Goal: Communication & Community: Answer question/provide support

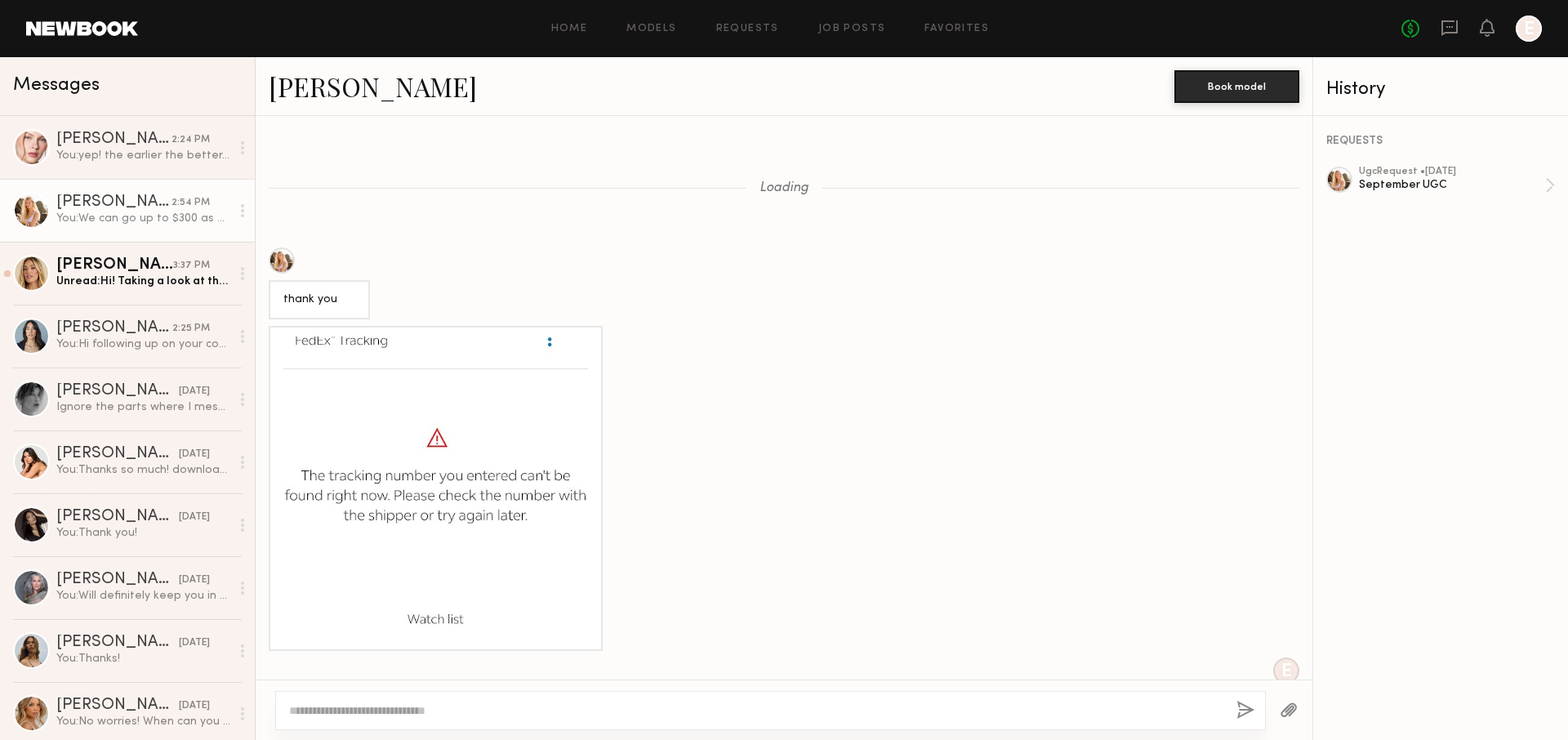
scroll to position [1650, 0]
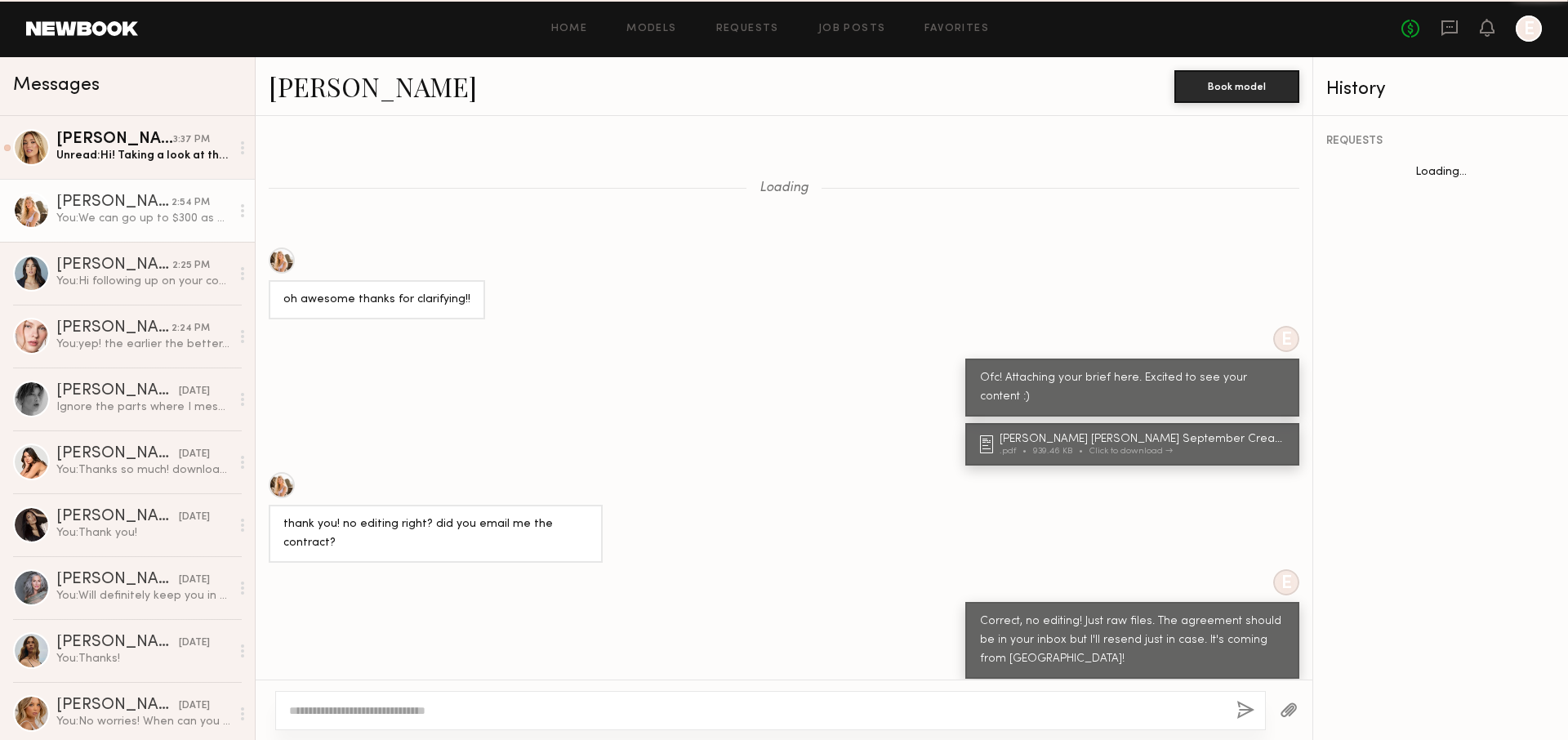
scroll to position [898, 0]
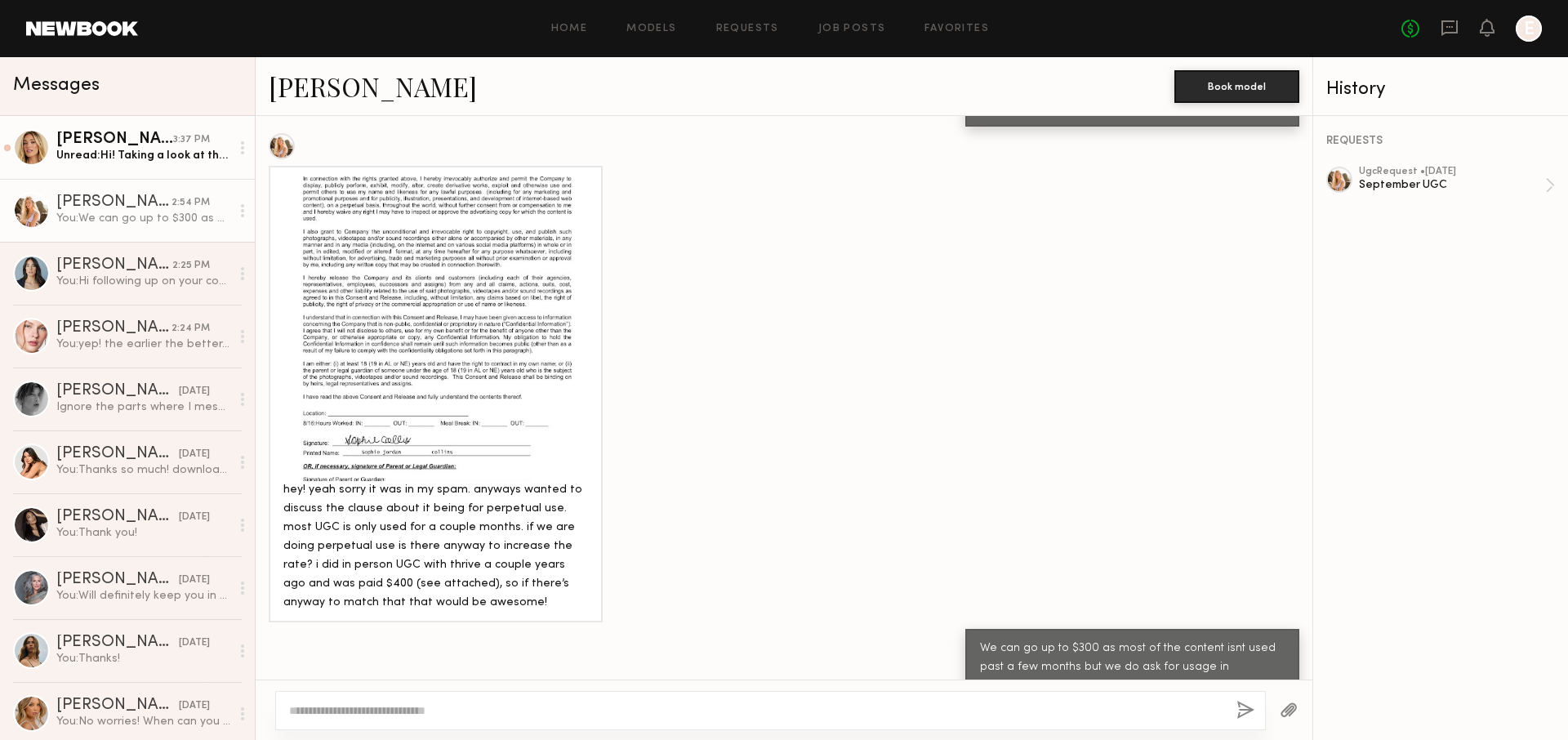
click at [154, 166] on link "[PERSON_NAME] 3:37 PM Unread: Hi! Taking a look at this asap [DATE]! I know I f…" at bounding box center [128, 146] width 255 height 63
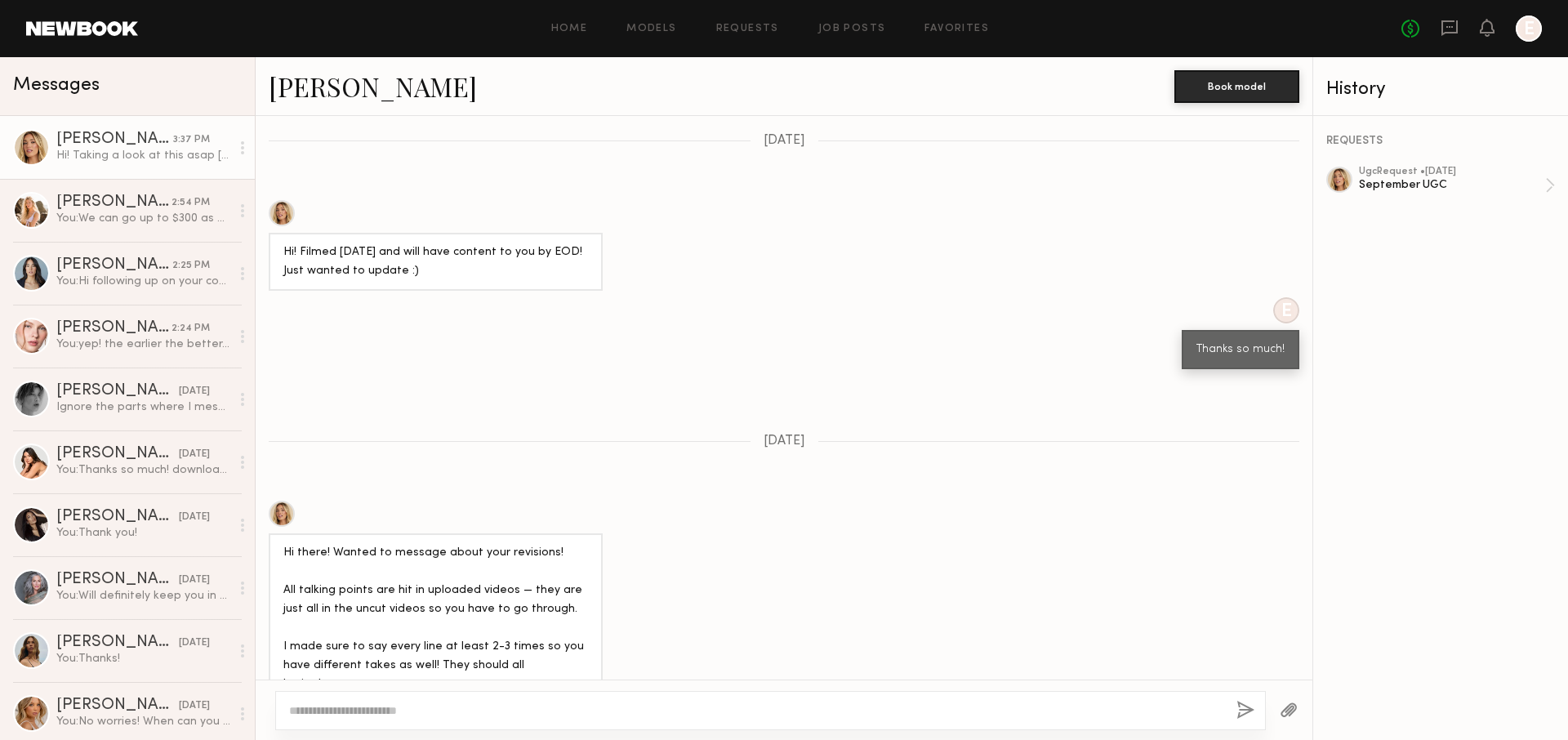
scroll to position [2784, 0]
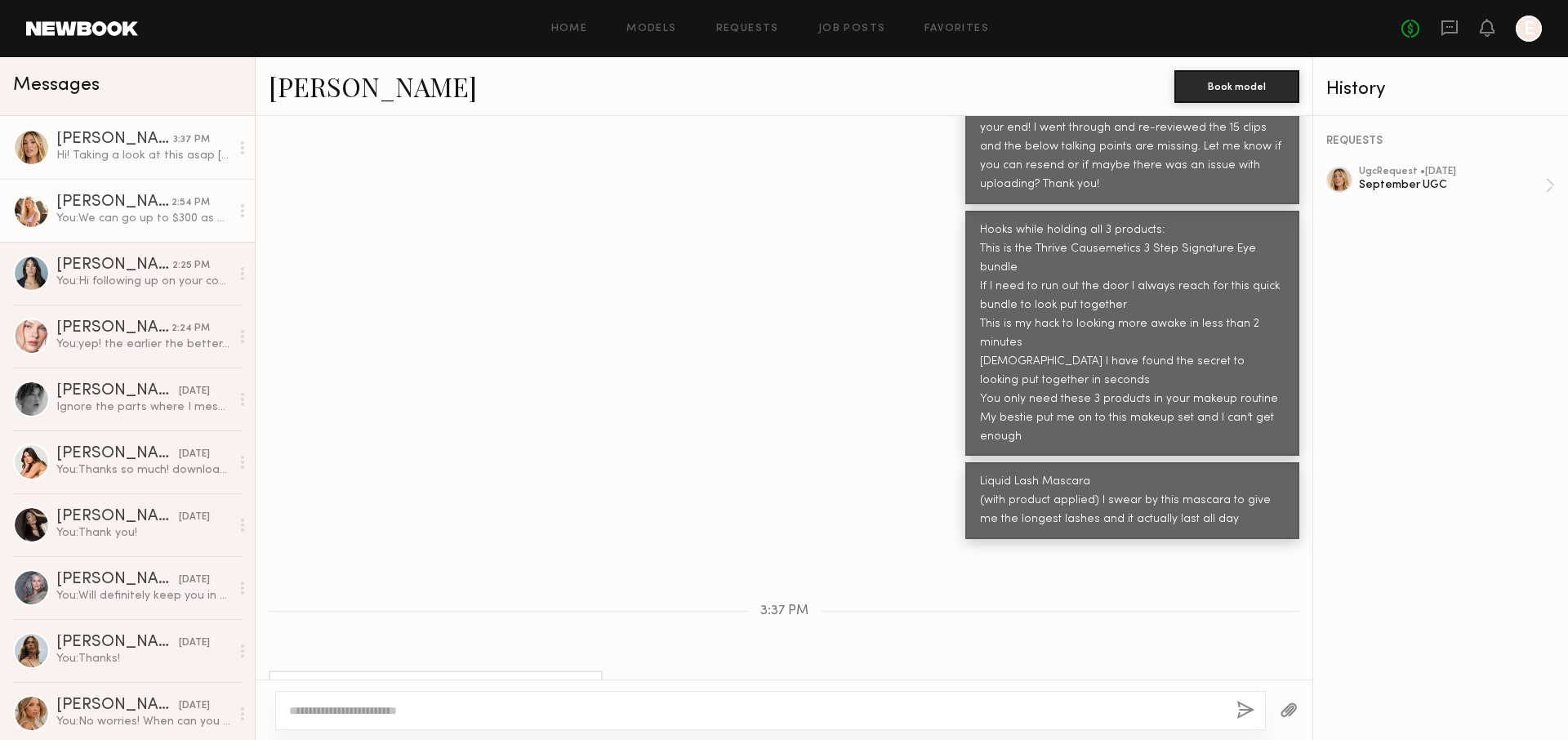
click at [160, 222] on div "You: We can go up to $300 as most of the content isnt used past a few months bu…" at bounding box center [143, 218] width 174 height 15
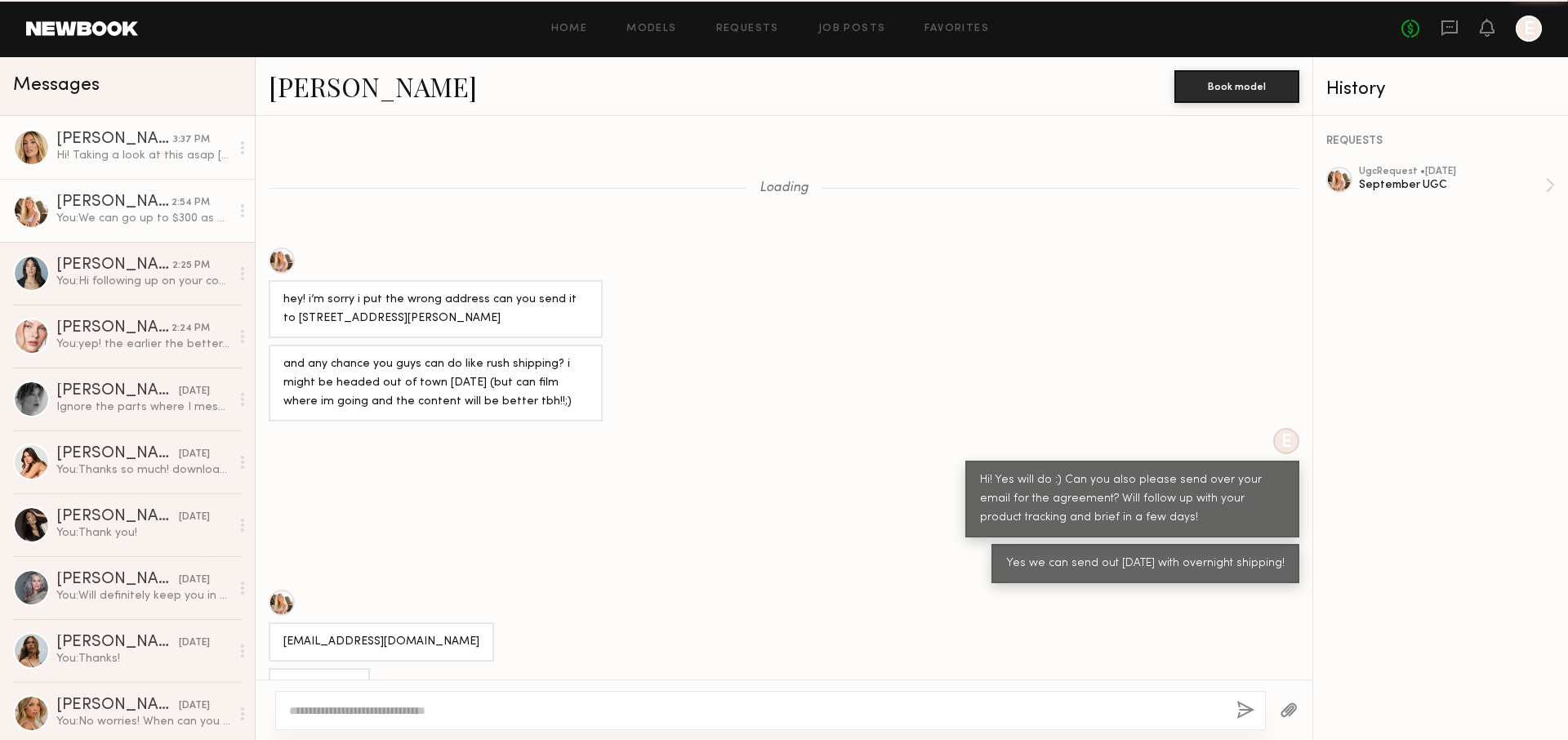
scroll to position [1968, 0]
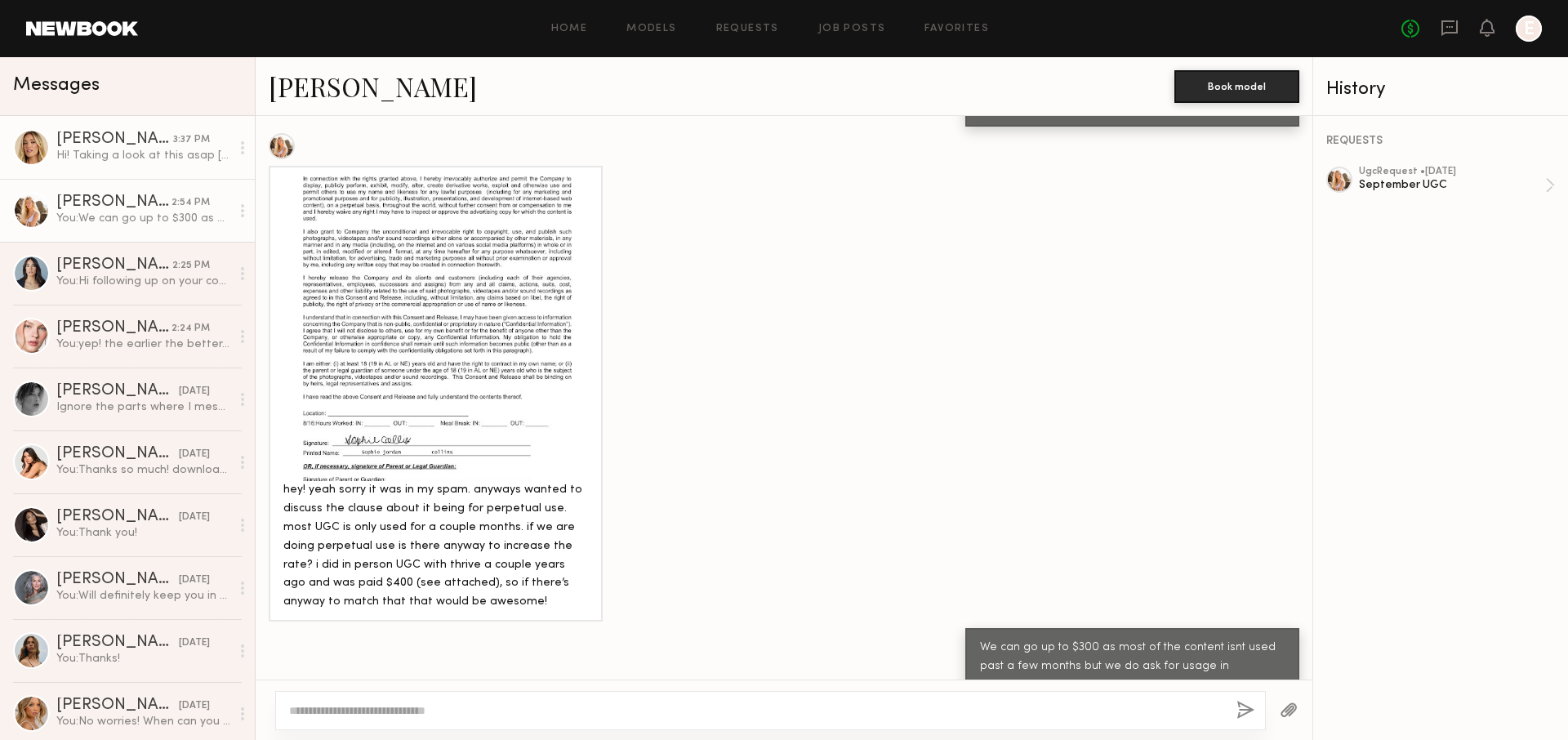
click at [149, 170] on link "[PERSON_NAME] 3:37 PM Hi! Taking a look at this asap [DATE]! I know I filmed th…" at bounding box center [128, 146] width 255 height 63
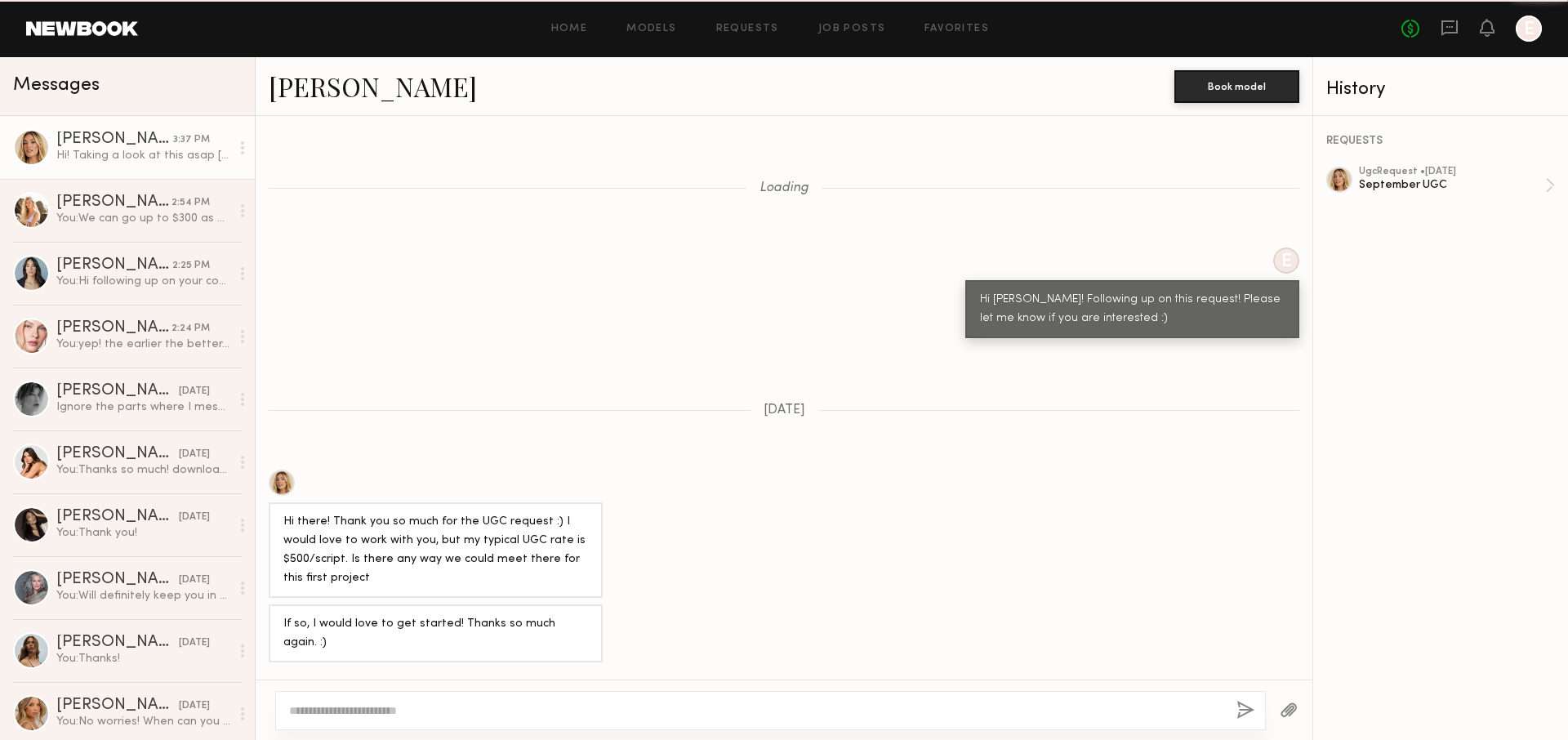
scroll to position [2784, 0]
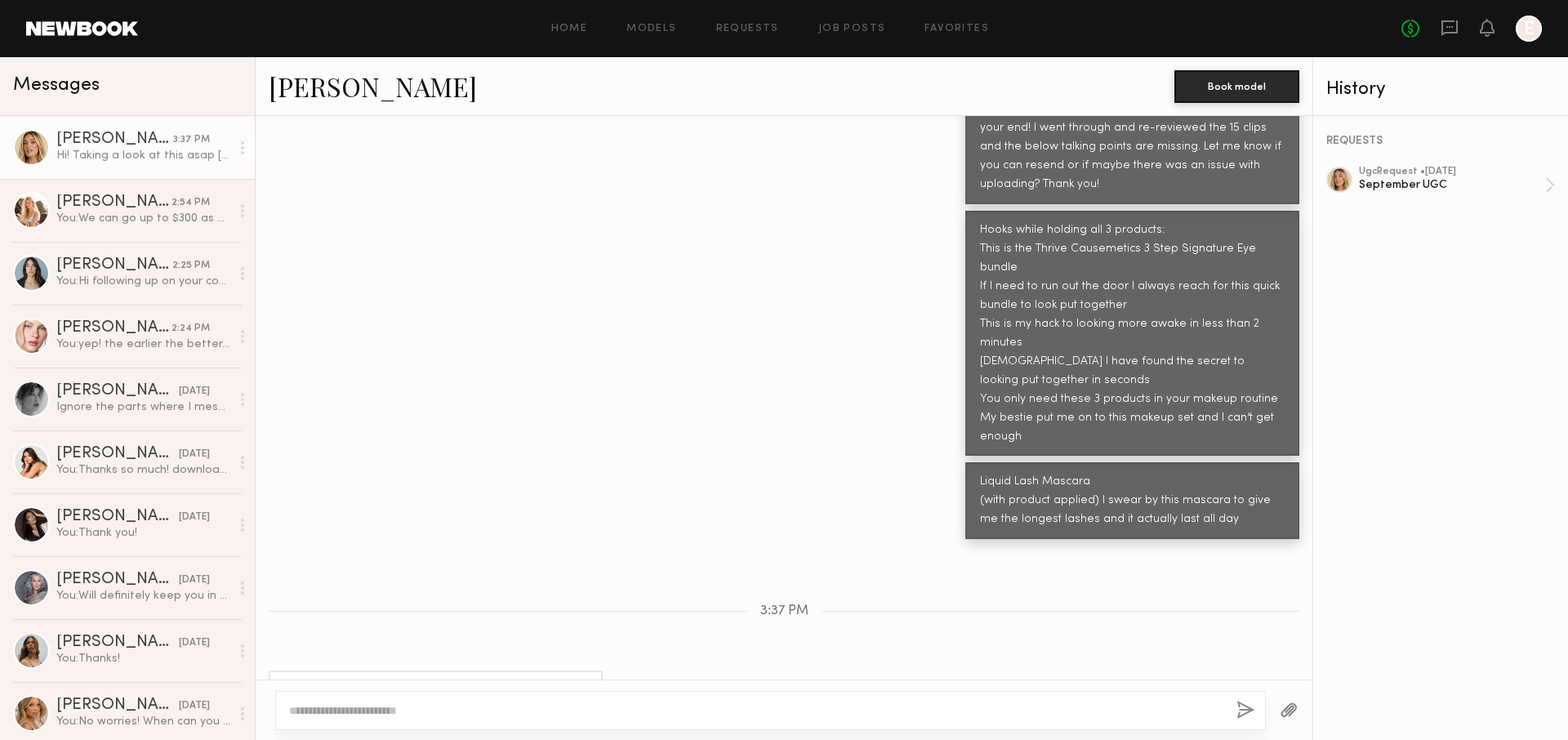
click at [590, 707] on textarea at bounding box center [756, 710] width 934 height 16
type textarea "***"
click at [1256, 706] on div "***" at bounding box center [770, 702] width 991 height 56
click at [1245, 706] on button "button" at bounding box center [1245, 711] width 18 height 21
